Goal: Information Seeking & Learning: Learn about a topic

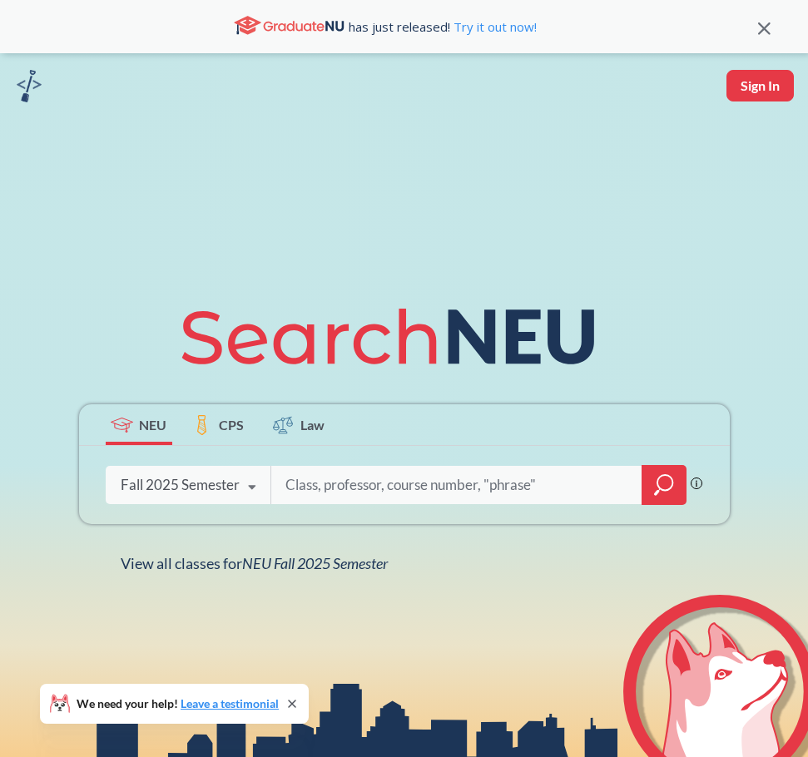
click at [317, 481] on input "search" at bounding box center [457, 485] width 346 height 35
drag, startPoint x: 476, startPoint y: 480, endPoint x: 106, endPoint y: 396, distance: 379.7
click at [106, 396] on div "NEU CPS Law [PERSON_NAME] search guarantees the exact search appears in the res…" at bounding box center [404, 431] width 671 height 283
type input "ie 7280"
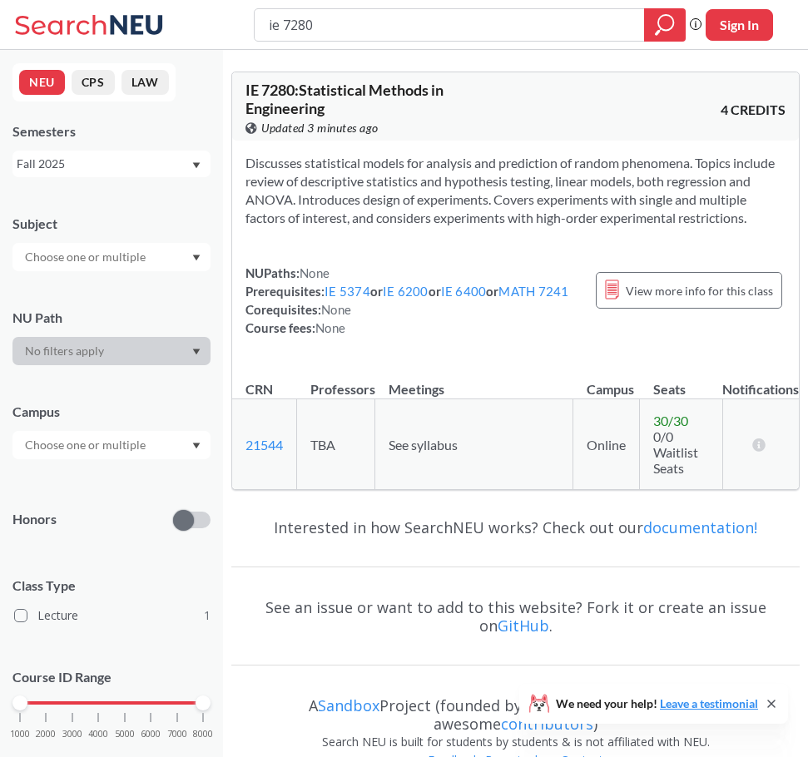
click at [700, 454] on td "30 / 30 0/0 Waitlist Seats" at bounding box center [681, 444] width 82 height 91
click at [477, 441] on td "See syllabus" at bounding box center [474, 444] width 198 height 91
click at [151, 167] on div "Fall 2025" at bounding box center [104, 164] width 174 height 18
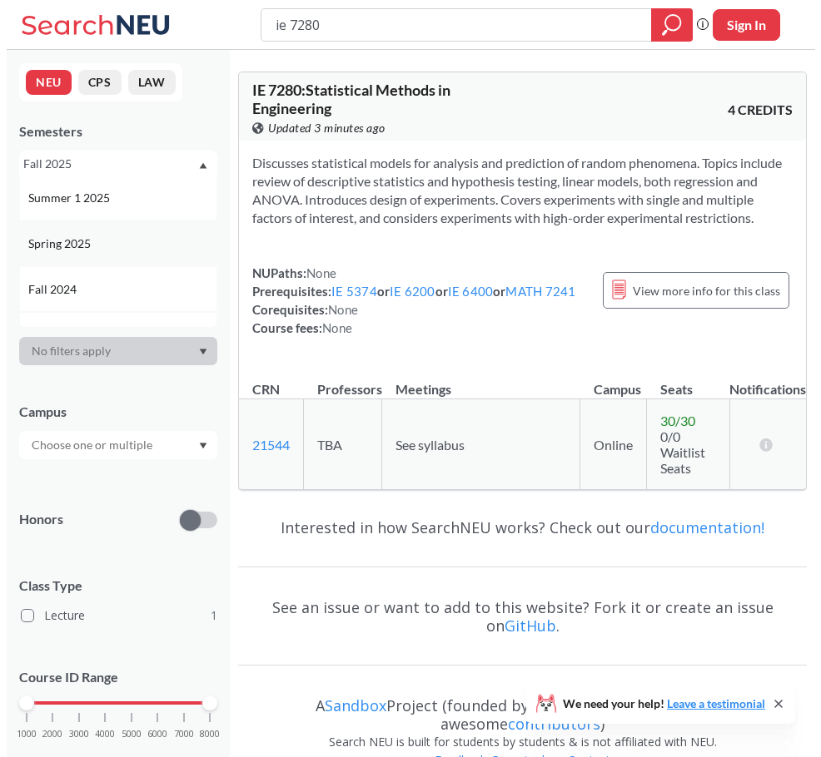
scroll to position [166, 0]
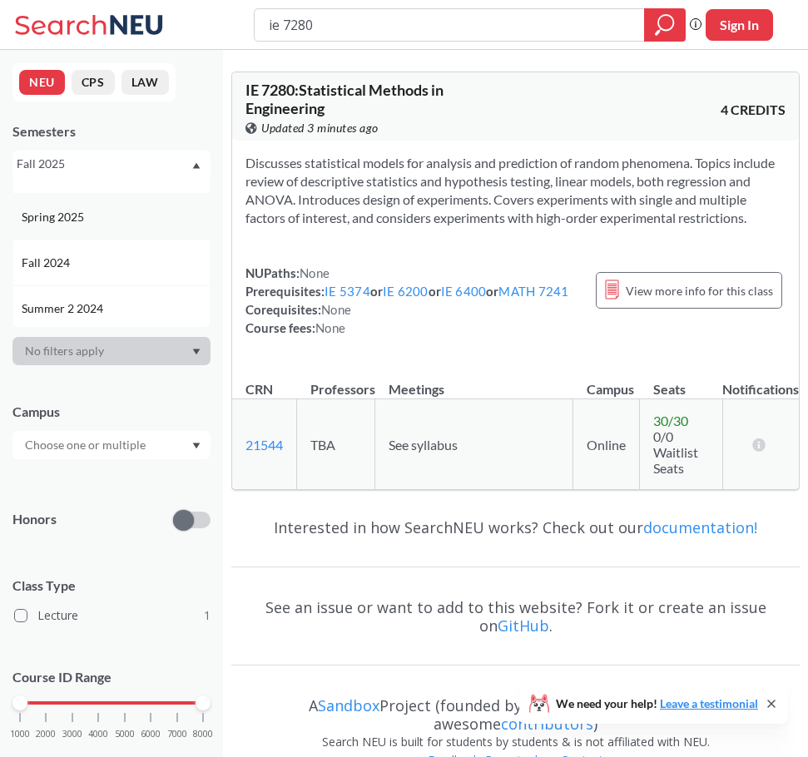
click at [115, 216] on div "Spring 2025" at bounding box center [116, 217] width 188 height 18
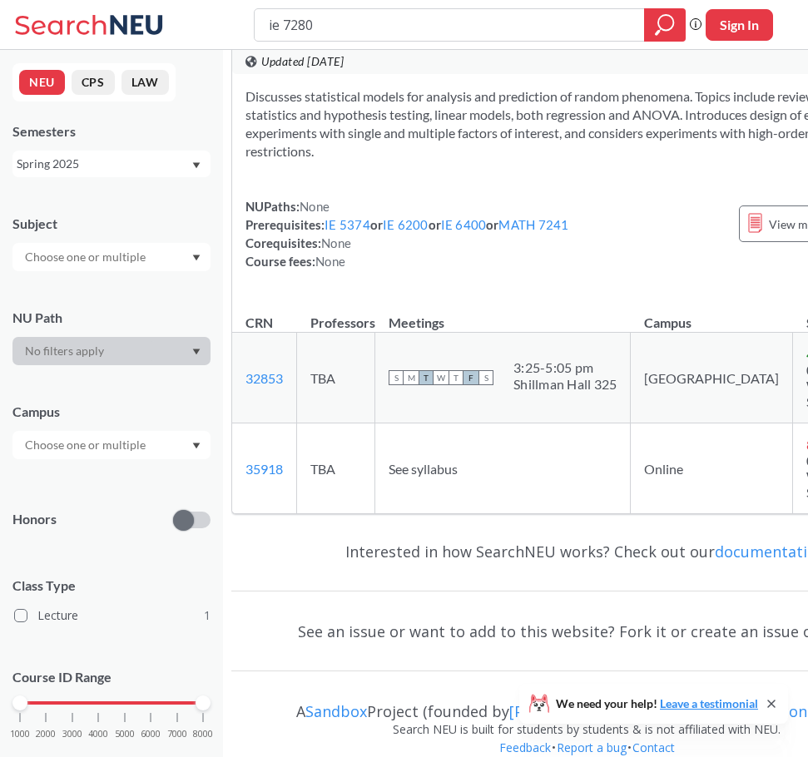
scroll to position [73, 0]
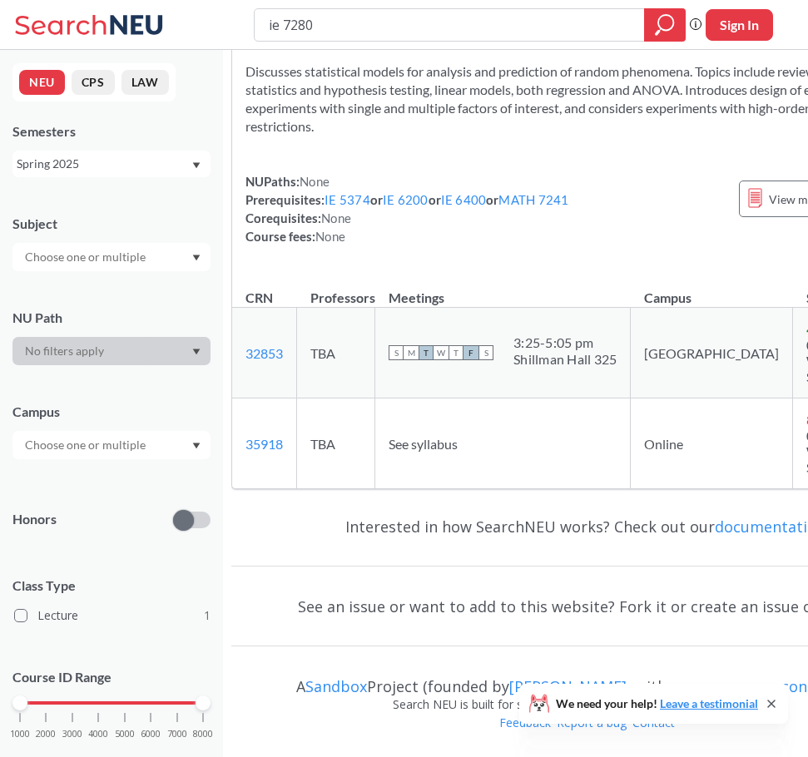
click at [157, 173] on div "Spring 2025" at bounding box center [111, 164] width 198 height 27
click at [124, 254] on div "Fall 2024" at bounding box center [116, 263] width 188 height 18
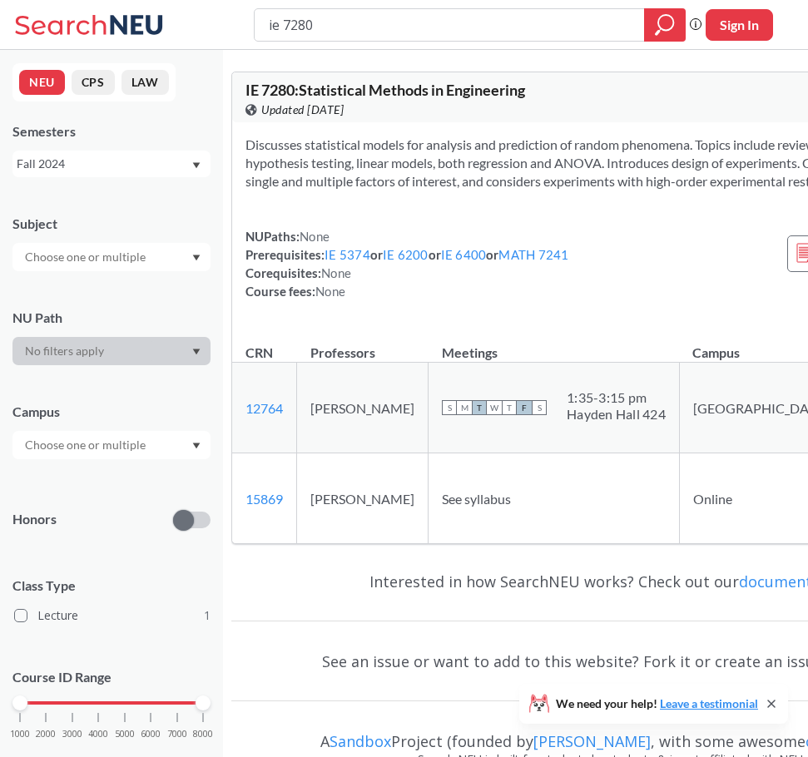
click at [126, 159] on div "Fall 2024" at bounding box center [104, 164] width 174 height 18
click at [110, 221] on div "Spring 2025" at bounding box center [116, 217] width 188 height 18
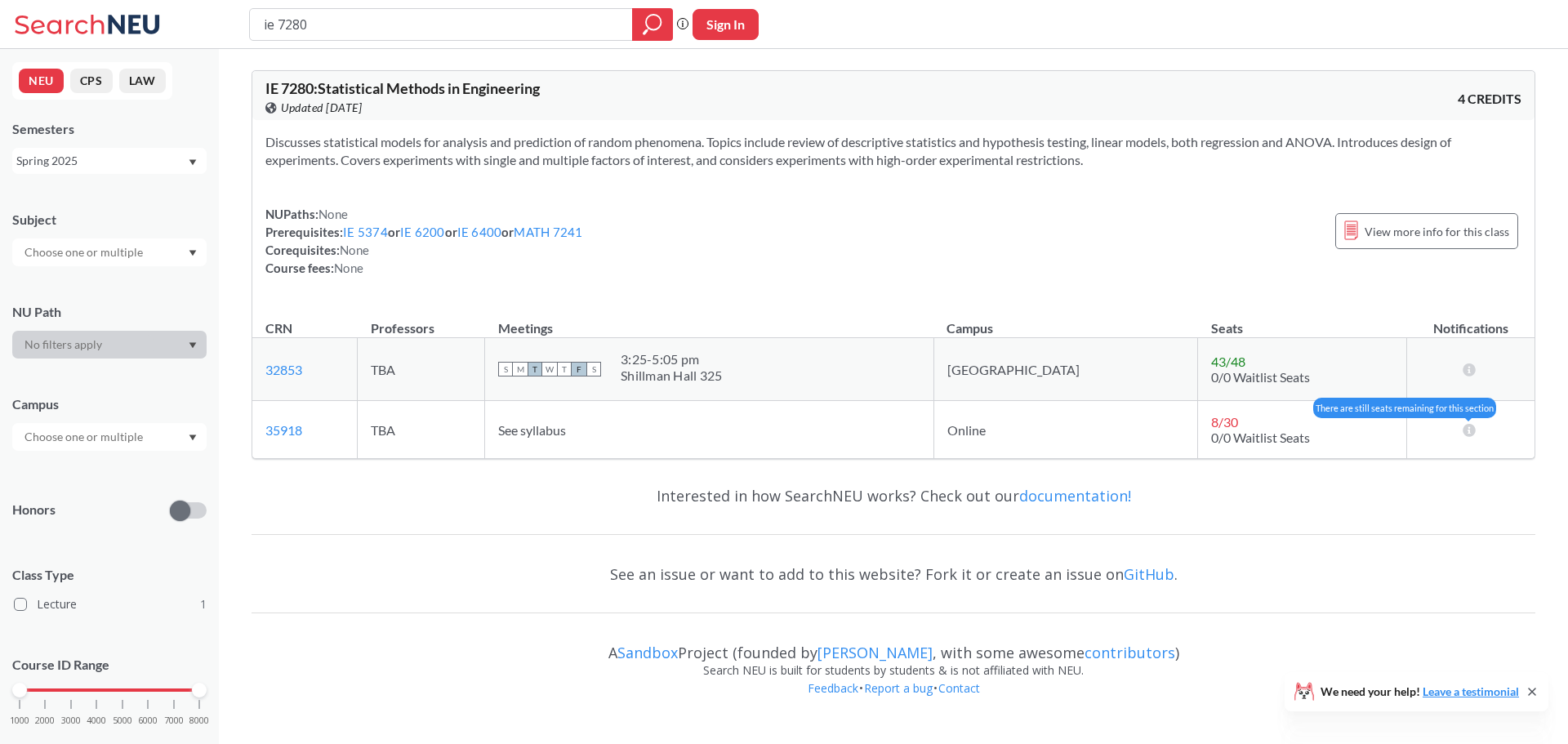
click at [792, 426] on icon at bounding box center [1469, 429] width 16 height 13
click at [792, 431] on icon at bounding box center [1469, 429] width 16 height 13
click at [289, 432] on link "35918" at bounding box center [283, 430] width 36 height 16
click at [101, 156] on div "Spring 2025" at bounding box center [102, 161] width 171 height 18
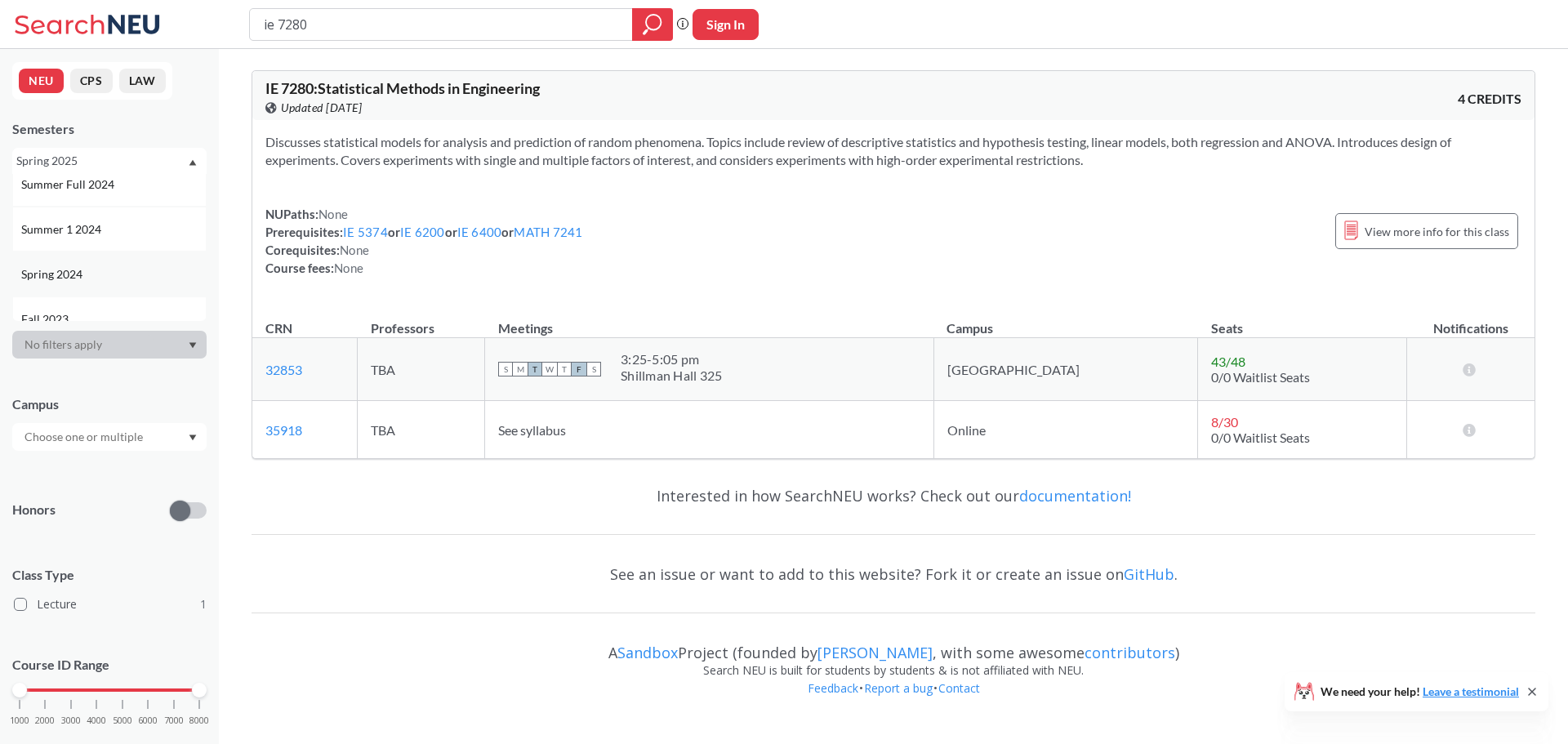
click at [108, 267] on div "Spring 2024" at bounding box center [114, 274] width 184 height 18
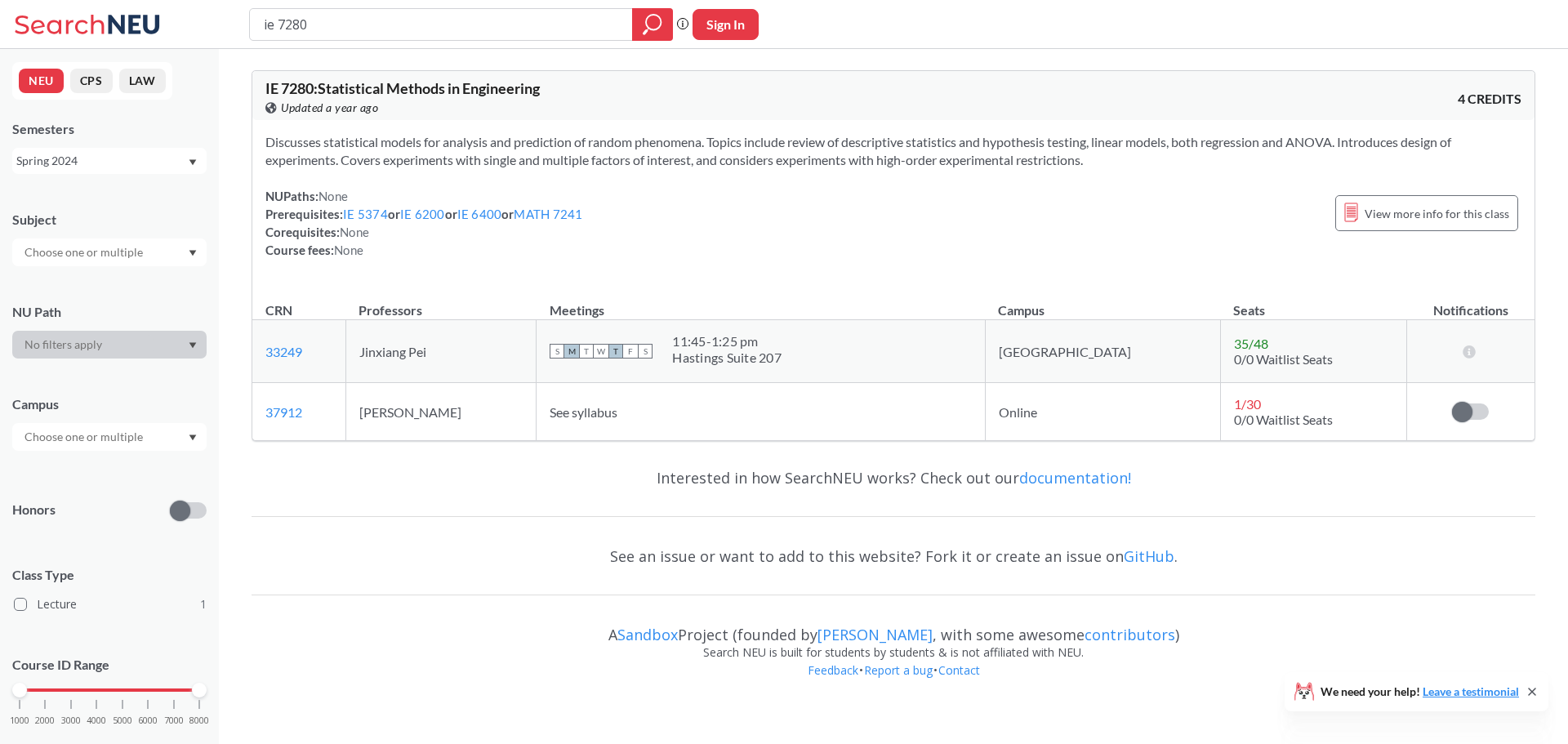
click at [125, 158] on div "Spring 2024" at bounding box center [102, 161] width 171 height 18
click at [100, 187] on div "Fall 2024" at bounding box center [109, 176] width 194 height 45
